Goal: Information Seeking & Learning: Learn about a topic

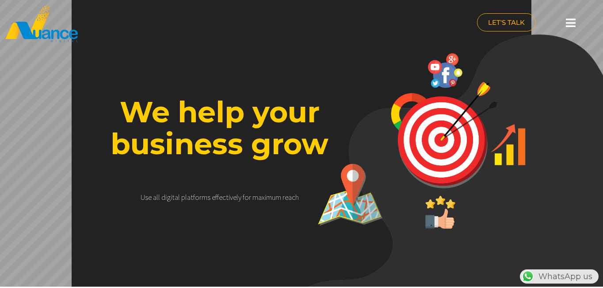
click at [571, 24] on icon at bounding box center [571, 22] width 10 height 11
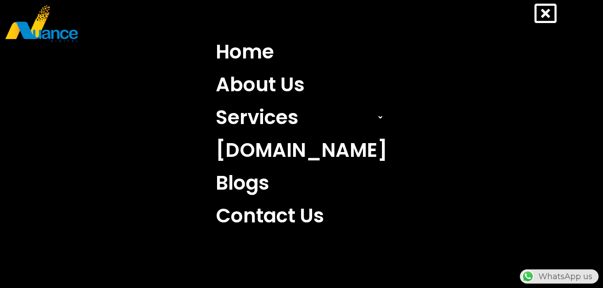
click at [543, 13] on icon at bounding box center [546, 13] width 22 height 22
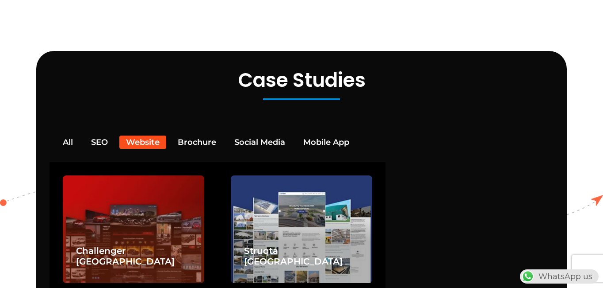
scroll to position [0, 233]
click at [154, 215] on div "Challenger [GEOGRAPHIC_DATA]" at bounding box center [134, 228] width 142 height 107
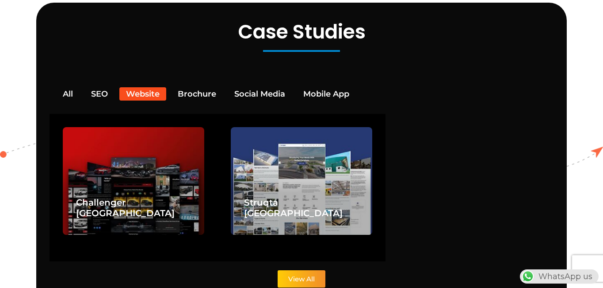
click at [311, 275] on span "View All" at bounding box center [301, 278] width 27 height 7
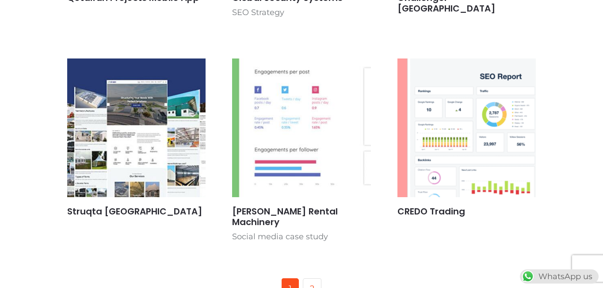
scroll to position [552, 0]
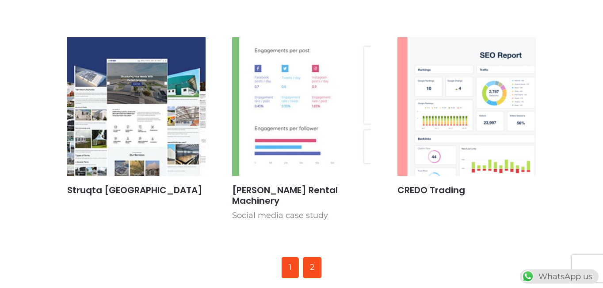
click at [313, 257] on link "2" at bounding box center [312, 267] width 19 height 21
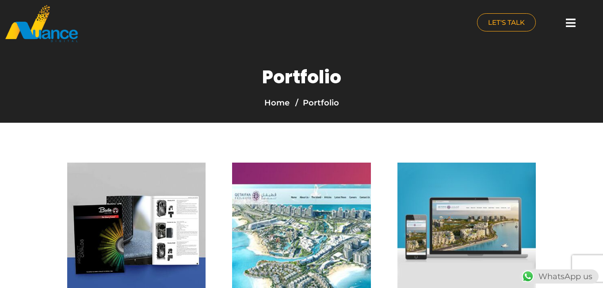
click at [40, 30] on img at bounding box center [41, 23] width 74 height 38
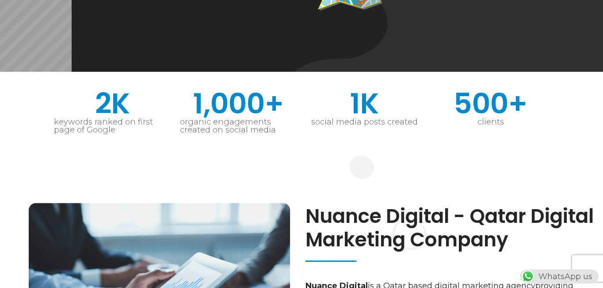
scroll to position [0, 233]
